Goal: Transaction & Acquisition: Download file/media

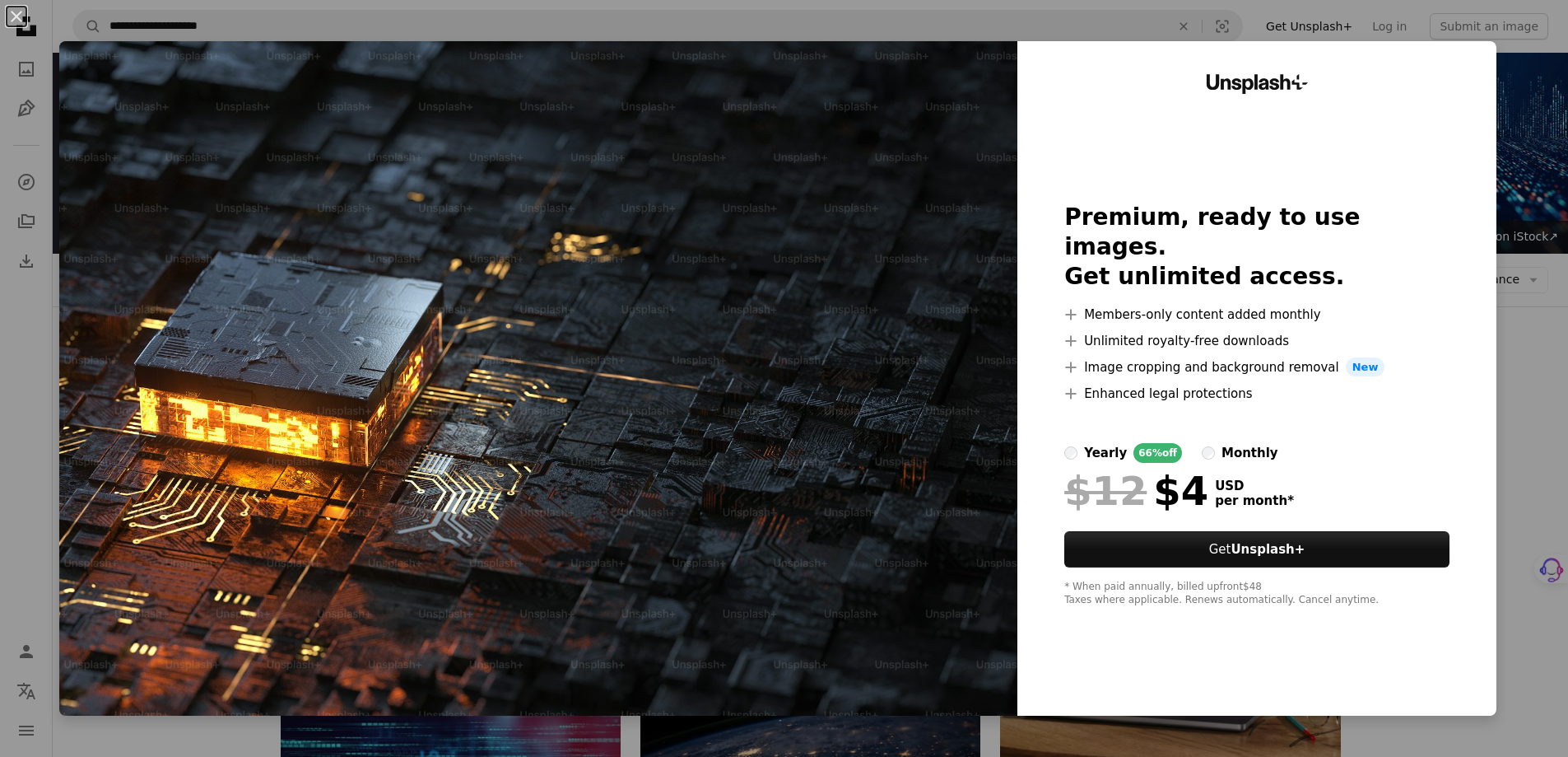
scroll to position [82, 0]
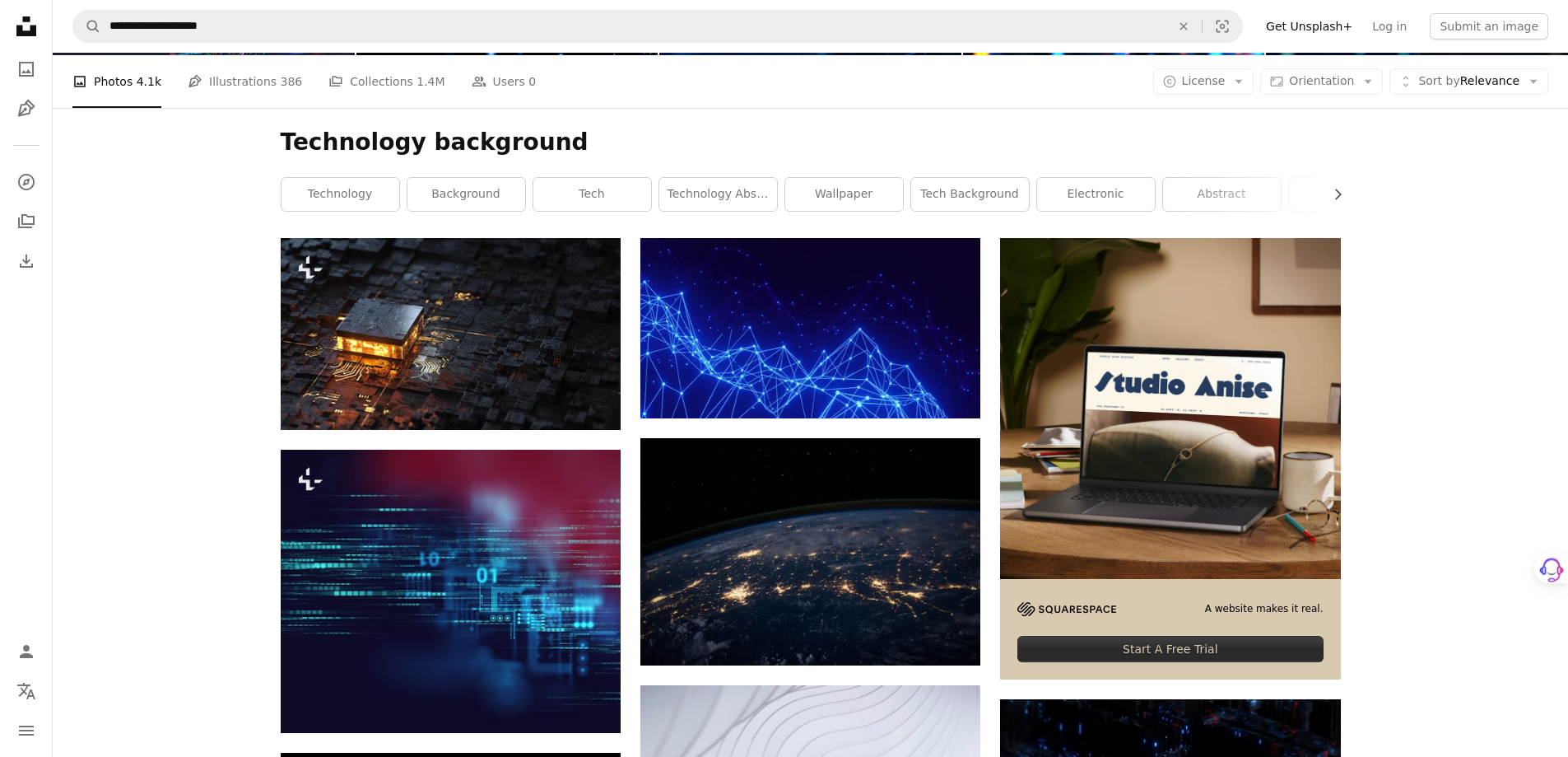
scroll to position [190, 0]
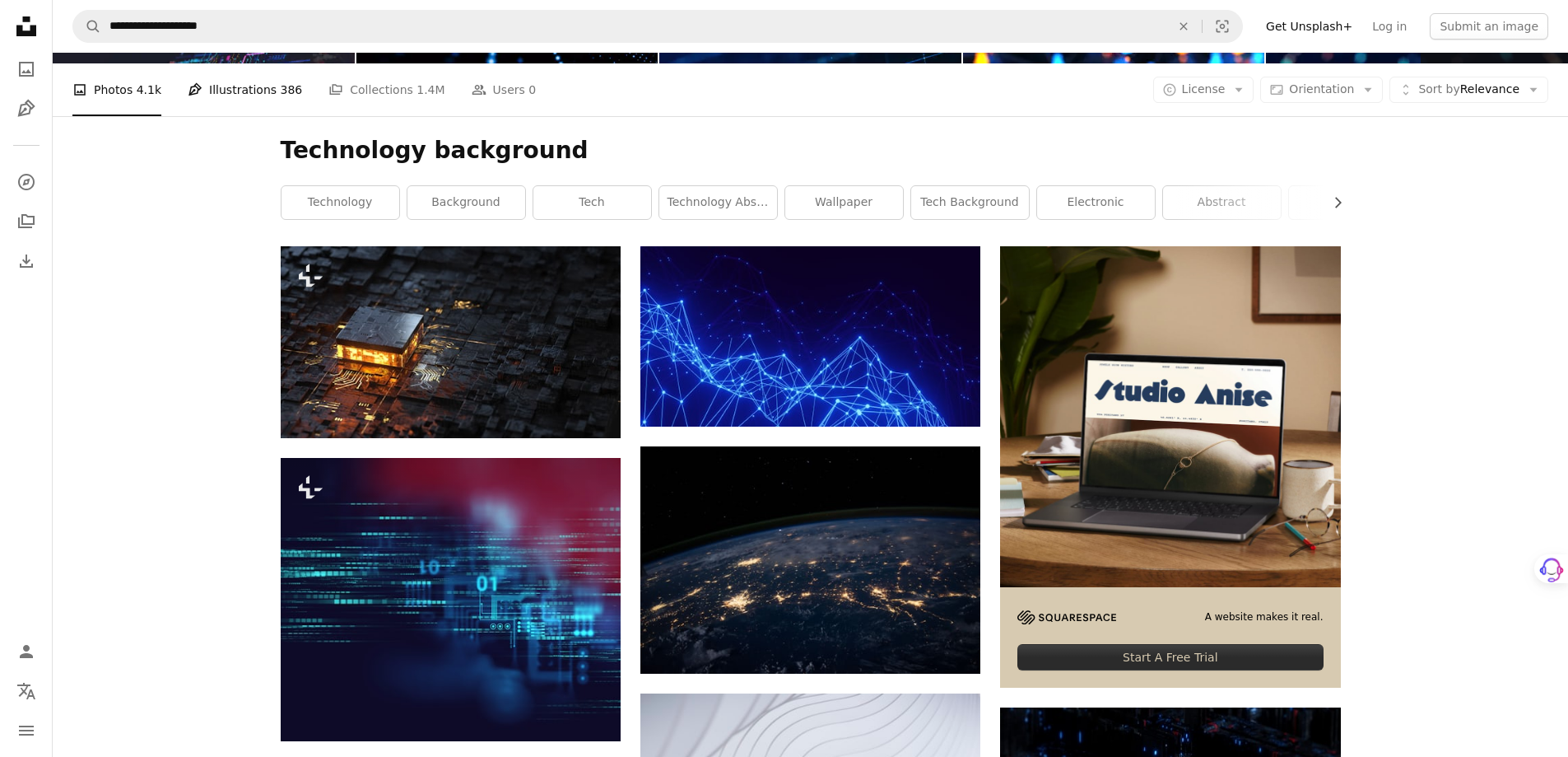
click at [237, 100] on link "Pen Tool Illustrations 386" at bounding box center [246, 89] width 115 height 53
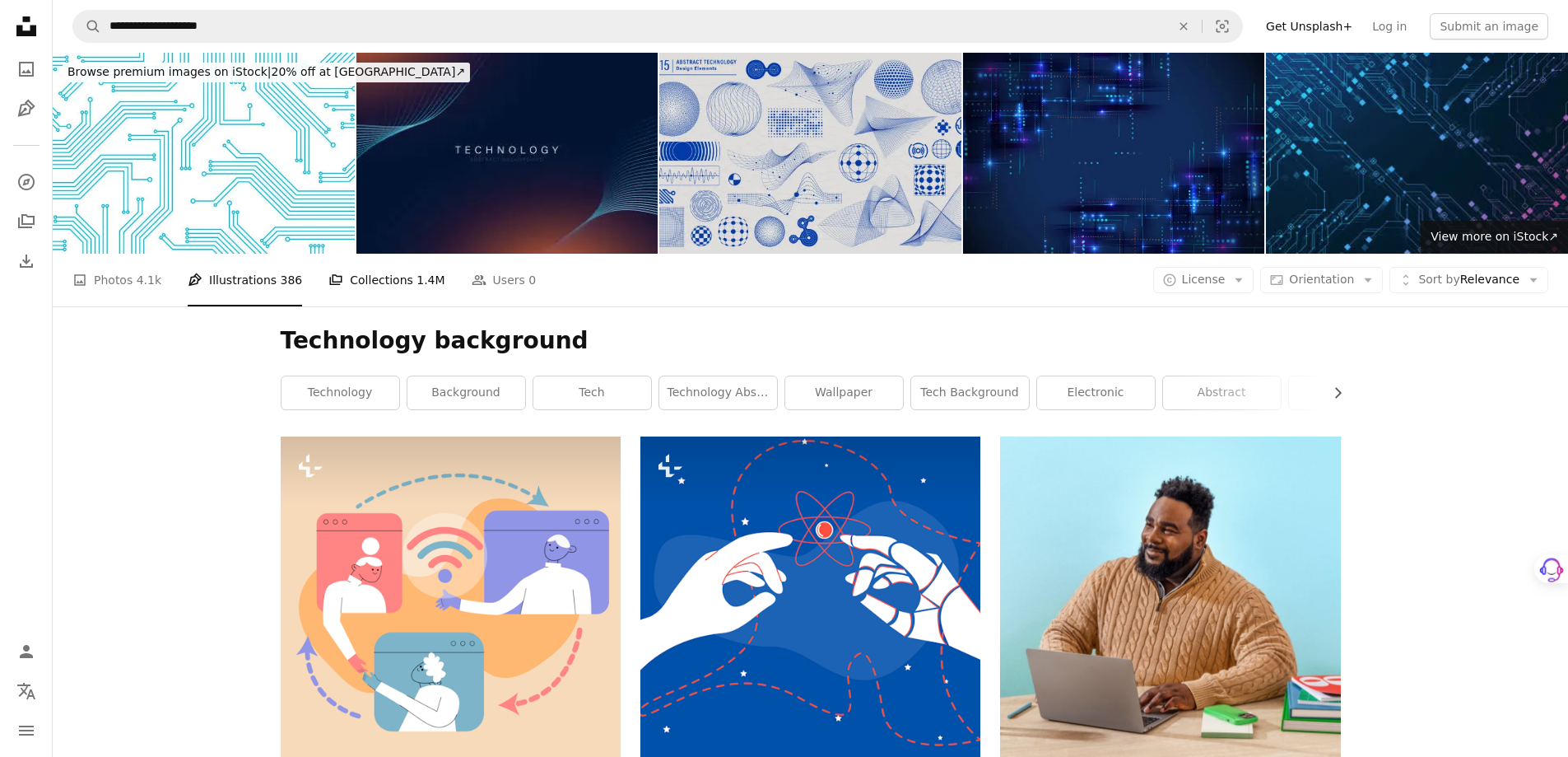
click at [360, 281] on link "A stack of folders Collections 1.4M" at bounding box center [386, 279] width 116 height 53
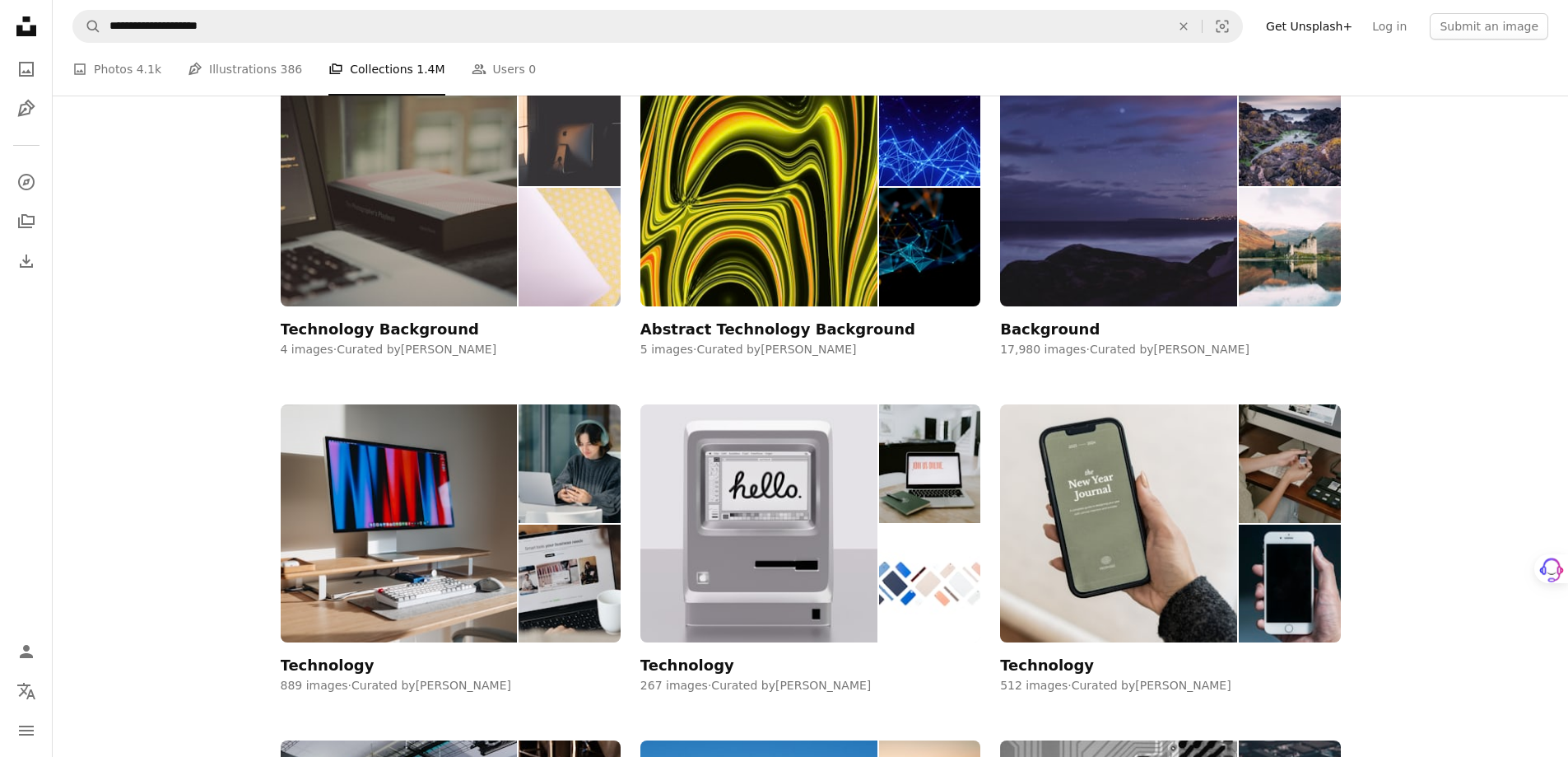
scroll to position [494, 0]
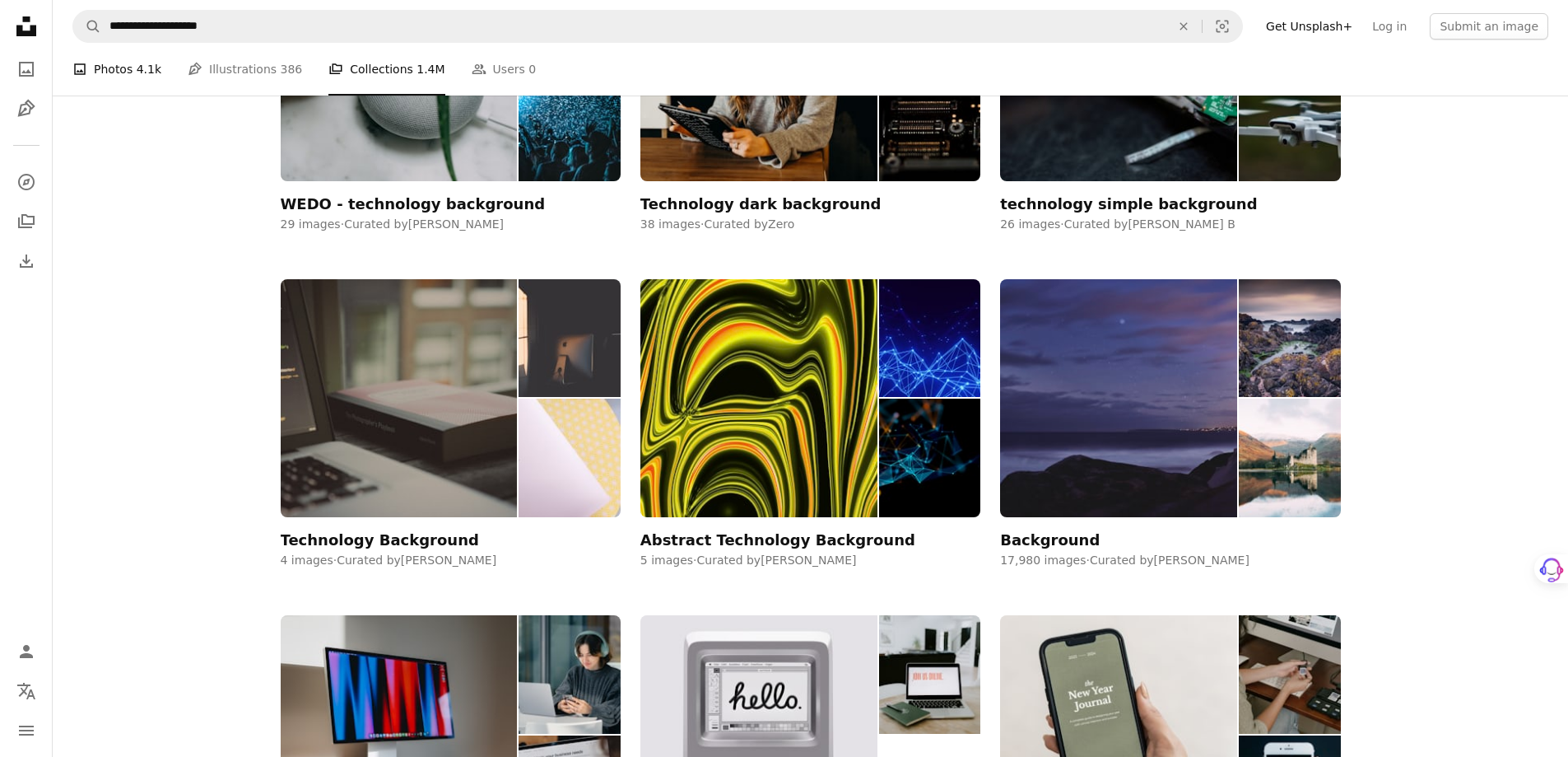
click at [105, 76] on link "A photo Photos 4.1k" at bounding box center [117, 68] width 89 height 53
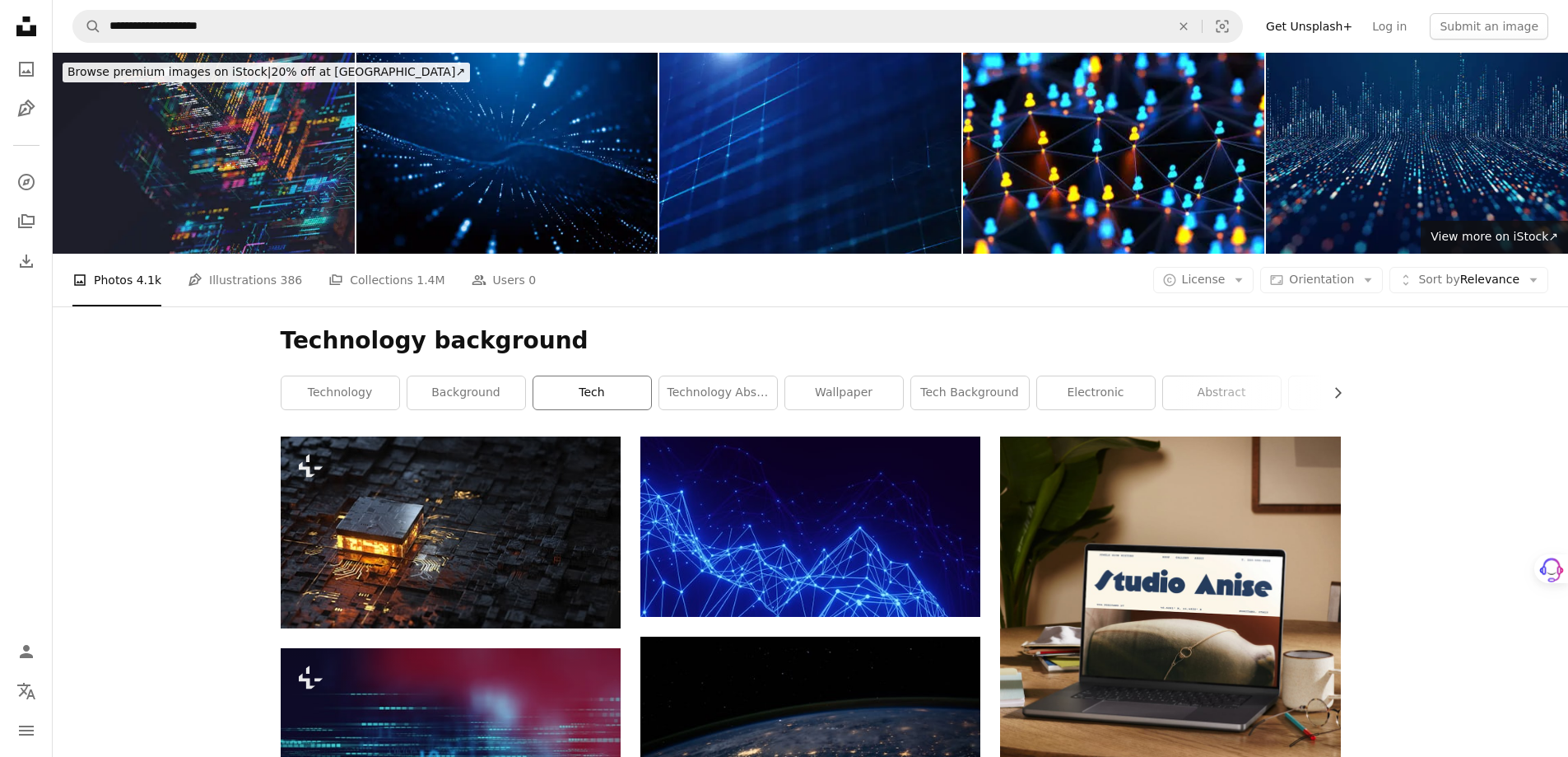
click at [594, 400] on link "tech" at bounding box center [592, 392] width 118 height 33
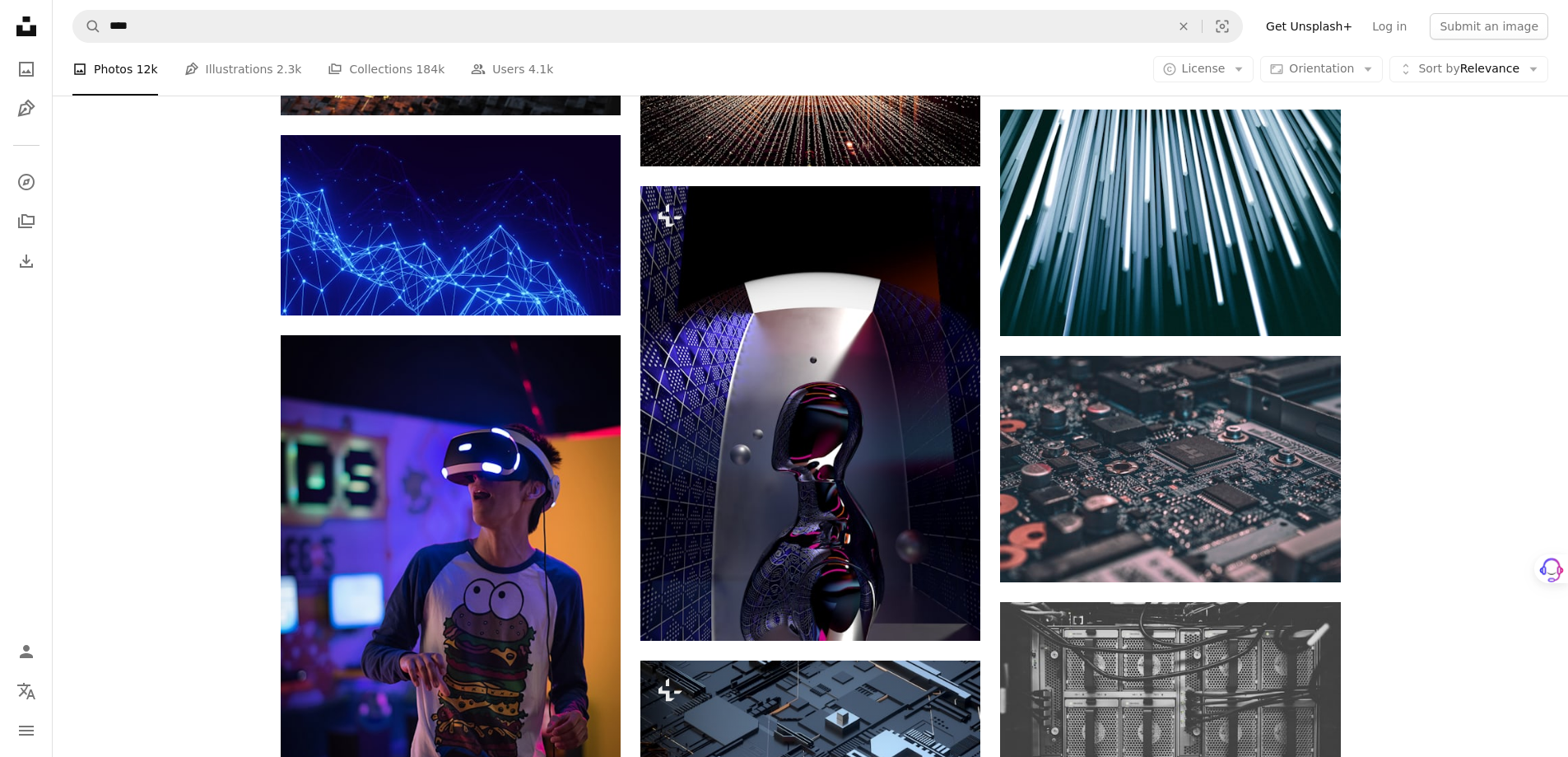
scroll to position [2718, 0]
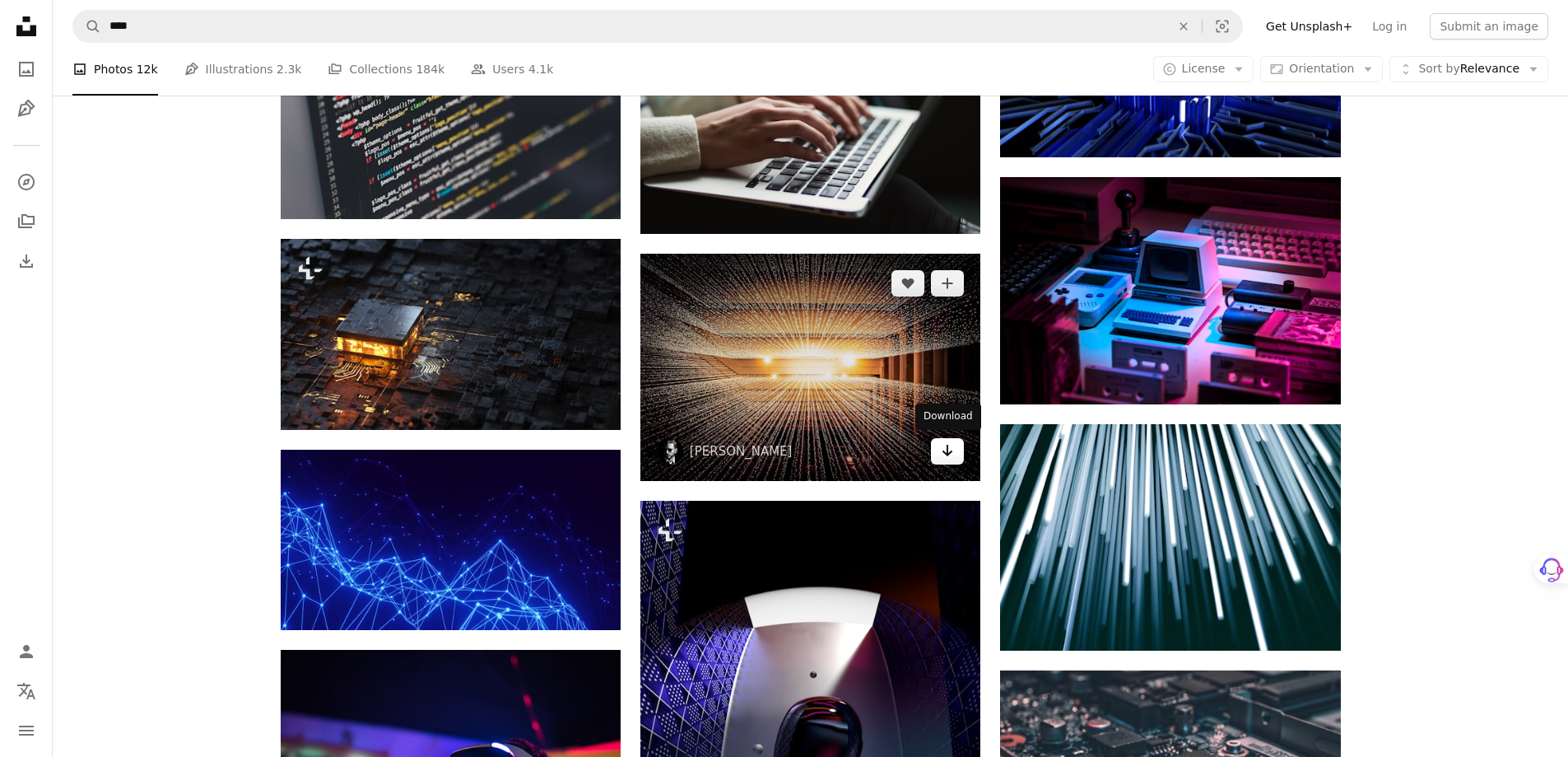
click at [947, 449] on icon "Arrow pointing down" at bounding box center [947, 451] width 13 height 20
